Goal: Task Accomplishment & Management: Use online tool/utility

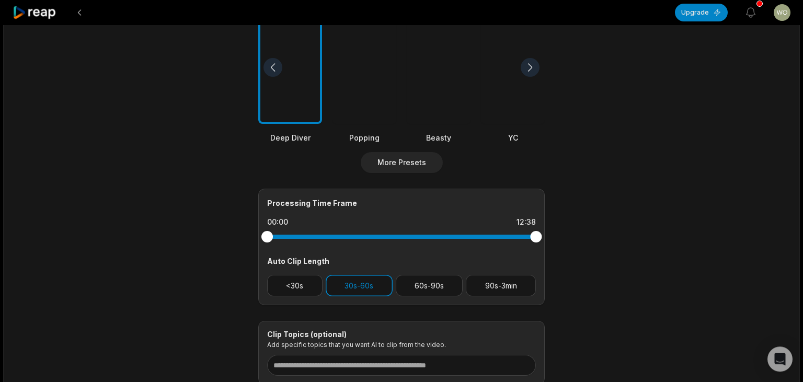
scroll to position [305, 0]
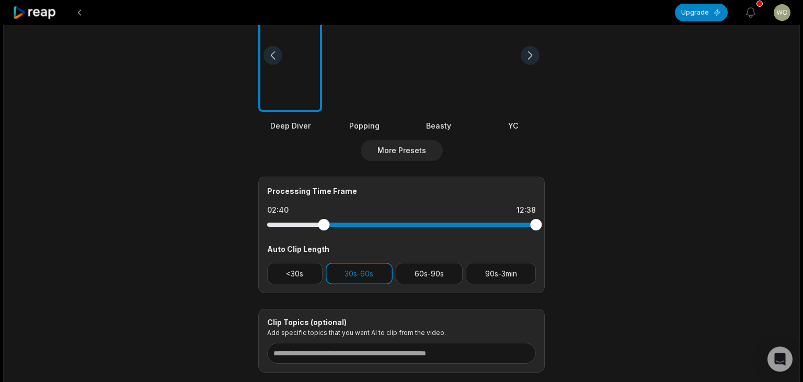
drag, startPoint x: 262, startPoint y: 224, endPoint x: 323, endPoint y: 238, distance: 62.7
click at [323, 238] on div "Processing Time Frame 02:40 12:38 Auto Clip Length <30s 30s-60s 60s-90s 90s-3min" at bounding box center [401, 235] width 286 height 117
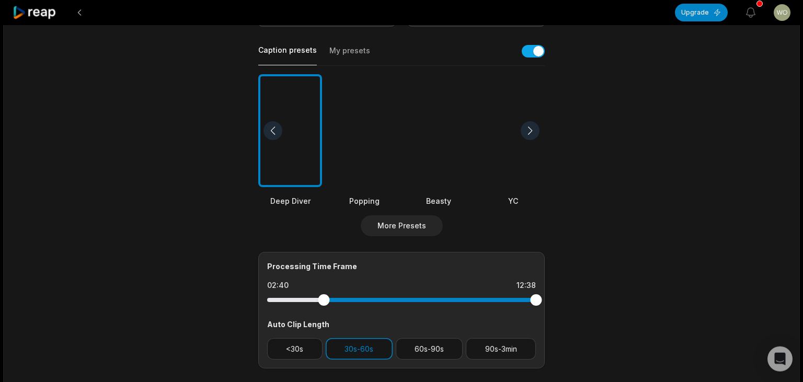
scroll to position [229, 0]
click at [518, 155] on div at bounding box center [513, 131] width 64 height 113
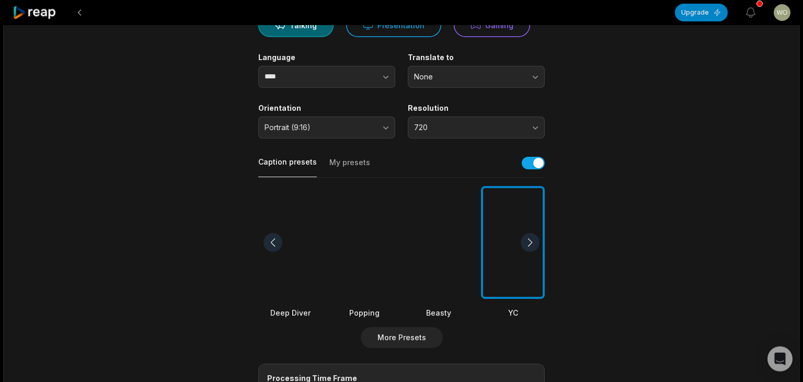
scroll to position [0, 0]
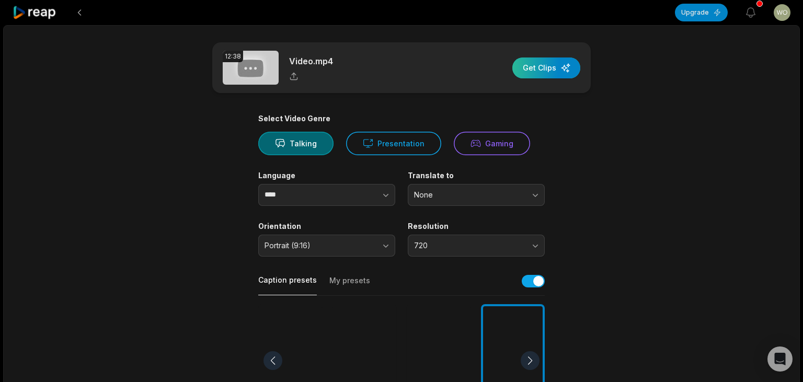
click at [544, 71] on div "button" at bounding box center [546, 67] width 68 height 21
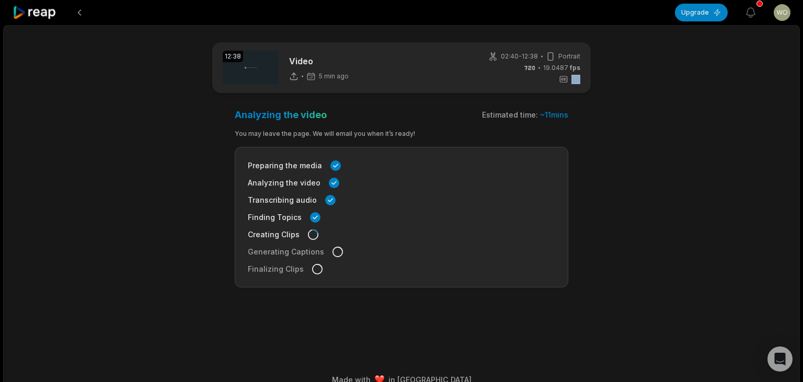
drag, startPoint x: 498, startPoint y: 55, endPoint x: 581, endPoint y: 79, distance: 85.8
click at [581, 79] on div "12:38 Video 5 min ago 02:40 - 12:38 Portrait 19.0487 fps YC" at bounding box center [401, 67] width 378 height 51
click at [624, 65] on main "12:38 Video 5 min ago 02:40 - 12:38 Portrait 19.0487 fps YC Analyzing the video…" at bounding box center [401, 180] width 506 height 277
click at [46, 12] on icon at bounding box center [35, 13] width 44 height 14
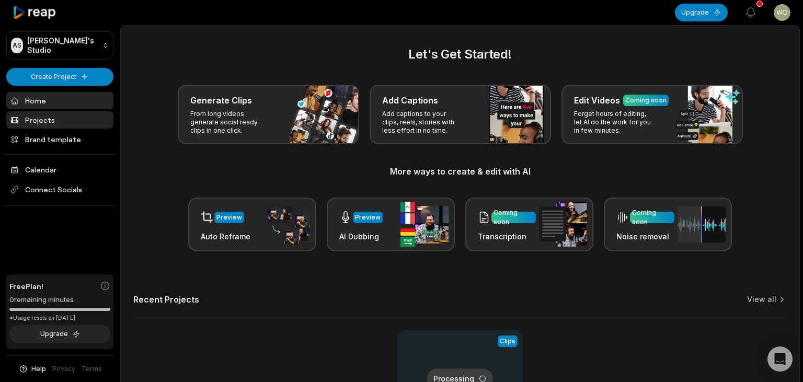
click at [79, 120] on link "Projects" at bounding box center [59, 119] width 107 height 17
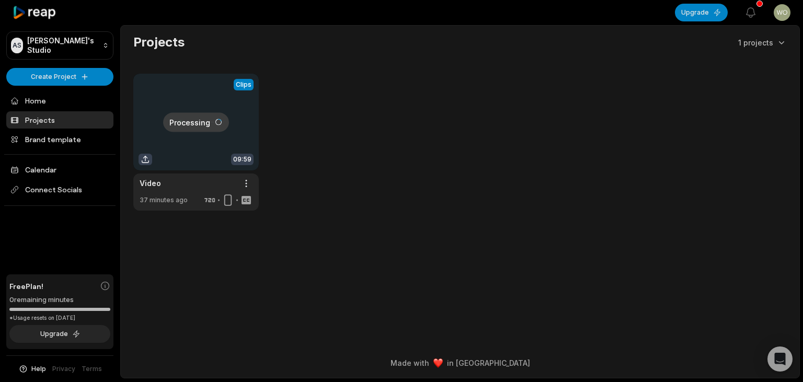
click at [143, 158] on link at bounding box center [195, 142] width 125 height 137
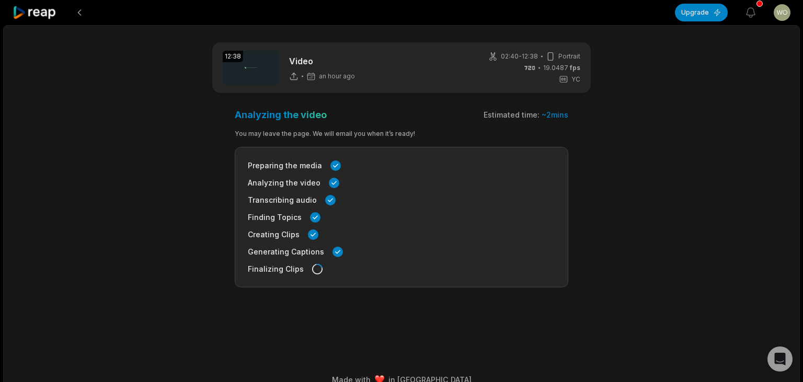
click at [199, 143] on main "12:38 Video an hour ago 02:40 - 12:38 Portrait 19.0487 fps YC Analyzing the vid…" at bounding box center [401, 180] width 506 height 277
click at [482, 194] on div "Preparing the media Analyzing the video Transcribing audio Finding Topics Creat…" at bounding box center [401, 217] width 333 height 141
click at [37, 15] on icon at bounding box center [35, 13] width 44 height 14
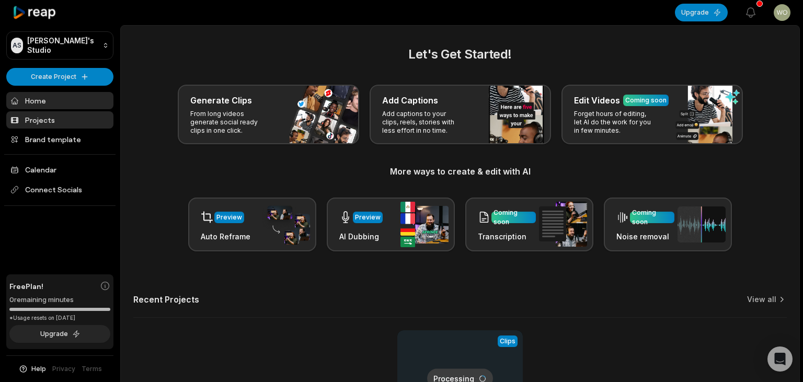
click at [54, 120] on link "Projects" at bounding box center [59, 119] width 107 height 17
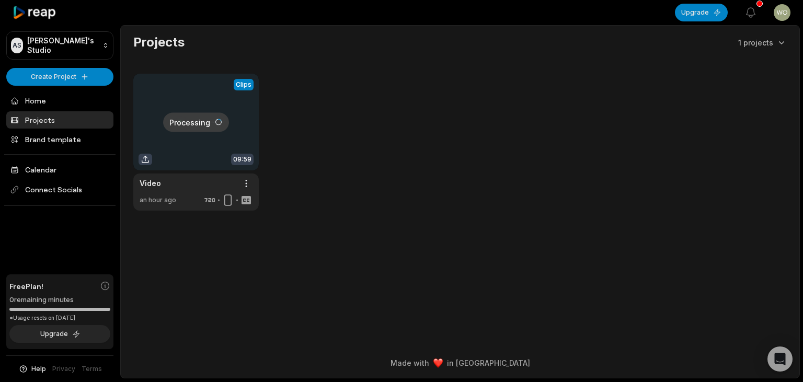
click at [180, 193] on link at bounding box center [195, 142] width 125 height 137
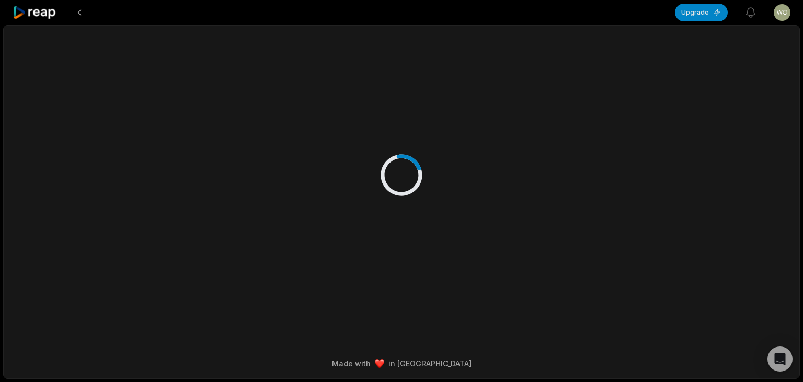
click at [247, 183] on div at bounding box center [401, 164] width 506 height 277
